Goal: Task Accomplishment & Management: Manage account settings

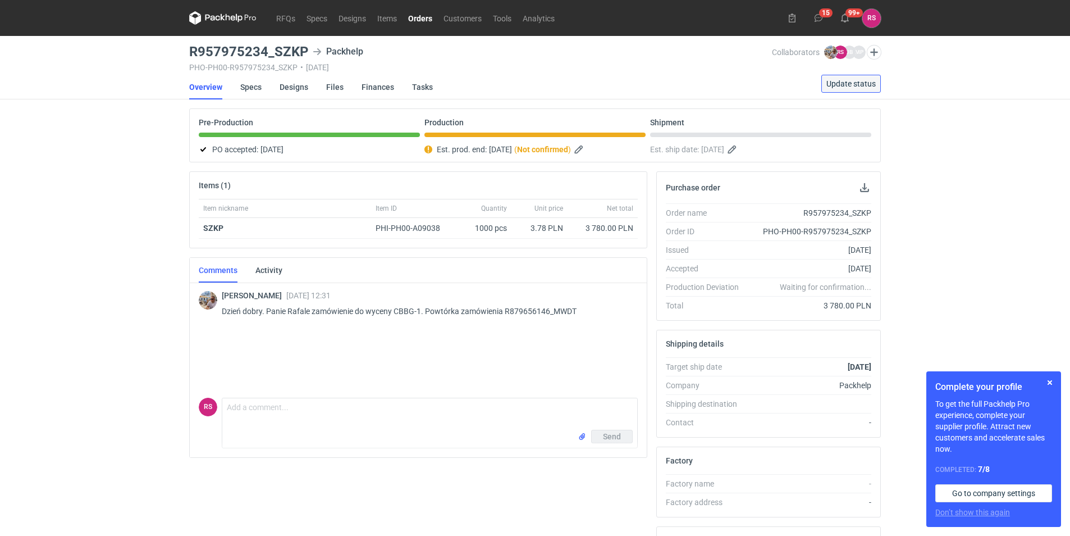
click at [842, 80] on span "Update status" at bounding box center [850, 84] width 49 height 8
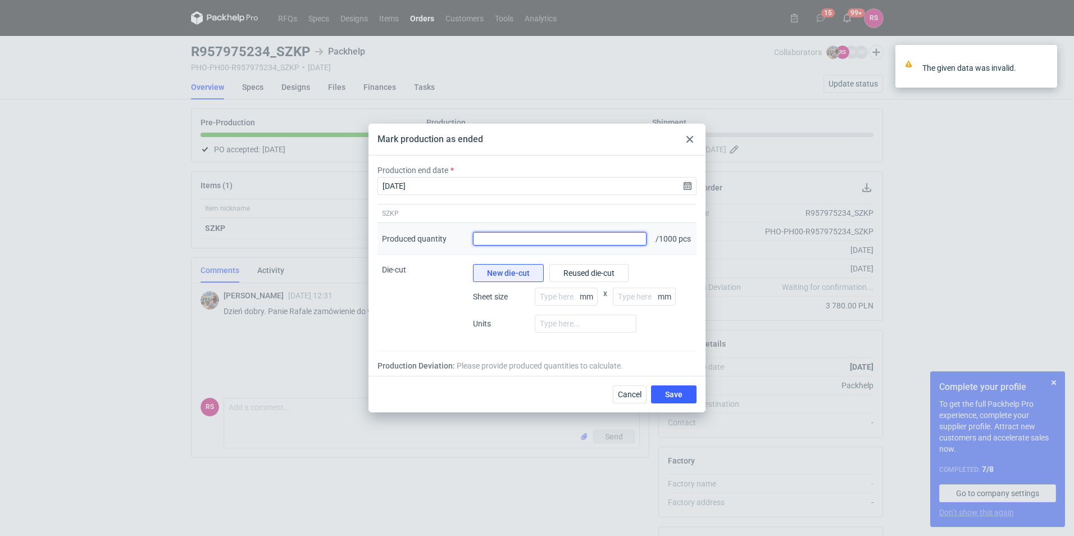
click at [525, 238] on input "Produced quantity" at bounding box center [559, 238] width 173 height 13
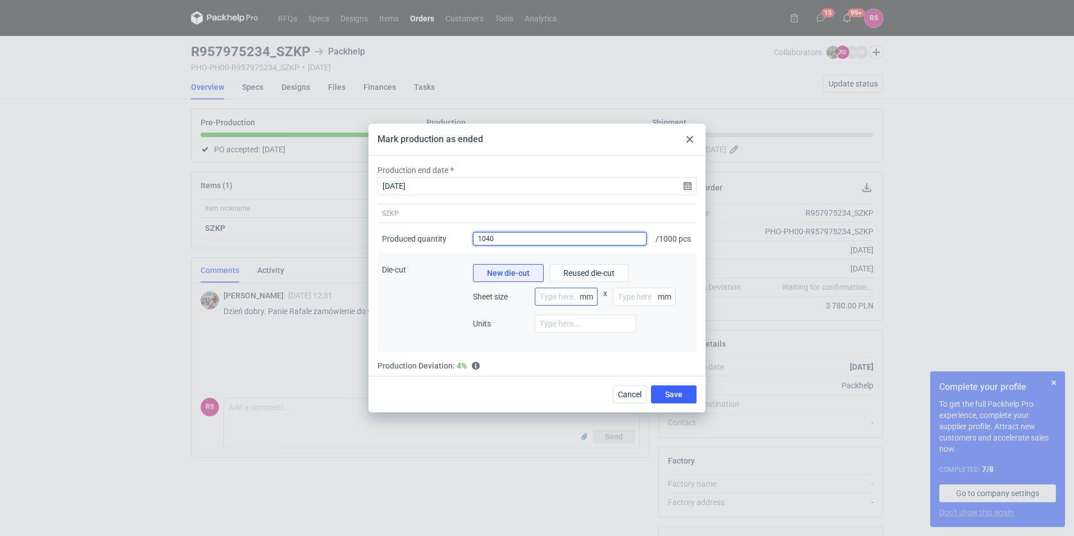
type input "1040"
click at [559, 296] on input "number" at bounding box center [566, 296] width 63 height 18
type input "800"
click at [616, 297] on input "number" at bounding box center [644, 296] width 63 height 18
type input "1200"
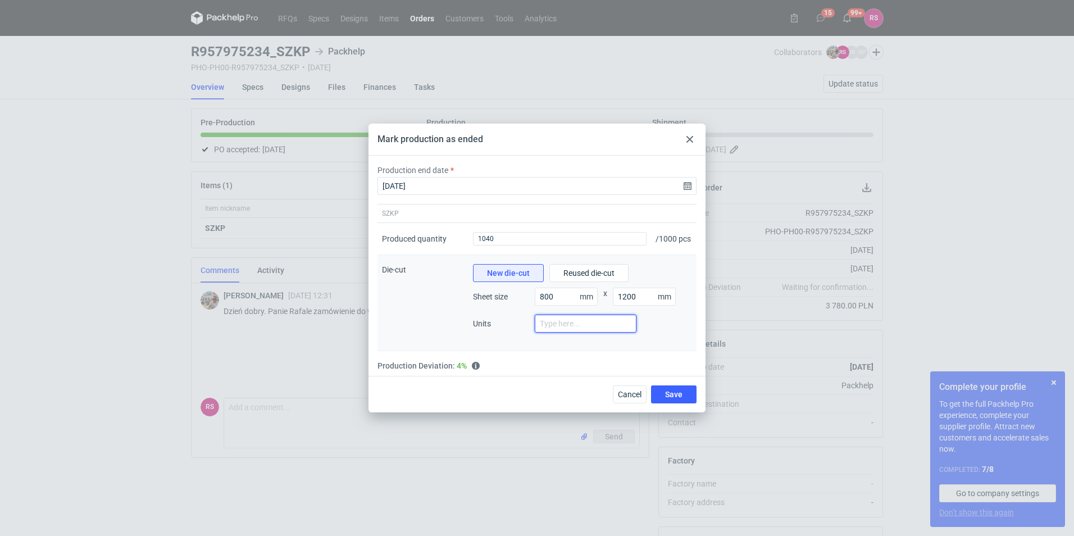
click at [538, 327] on input "number" at bounding box center [586, 323] width 102 height 18
type input "1"
click at [684, 402] on button "Save" at bounding box center [673, 394] width 45 height 18
